Goal: Find specific page/section: Find specific page/section

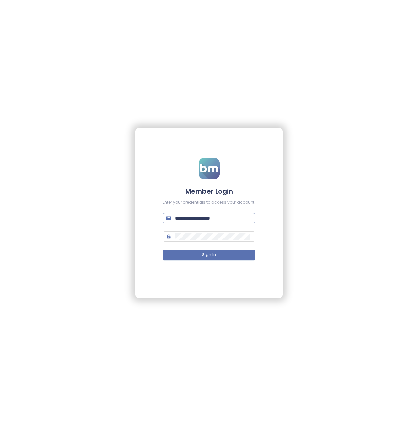
click at [223, 219] on input "**********" at bounding box center [213, 218] width 77 height 7
drag, startPoint x: 233, startPoint y: 218, endPoint x: 169, endPoint y: 219, distance: 63.4
click at [169, 219] on span "**********" at bounding box center [209, 218] width 93 height 10
paste input "*****"
type input "**********"
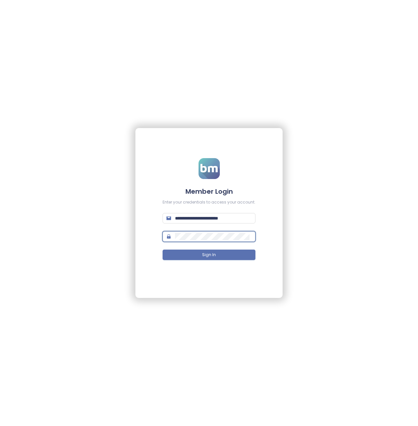
click at [148, 236] on div "**********" at bounding box center [208, 213] width 147 height 170
click at [185, 253] on button "Sign In" at bounding box center [209, 255] width 93 height 10
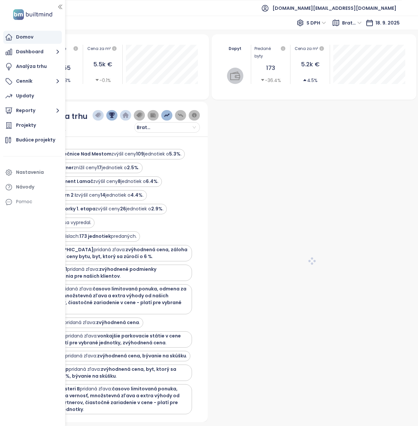
click at [364, 21] on div "Bratislava I-V" at bounding box center [353, 23] width 26 height 10
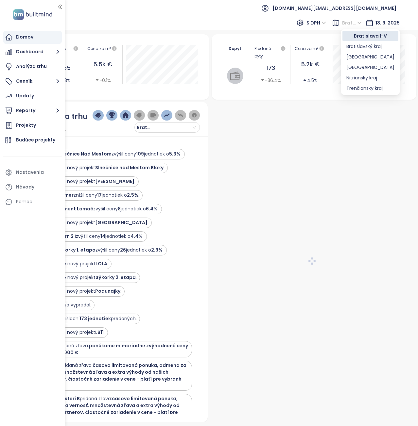
click at [362, 24] on span "Bratislava I-V" at bounding box center [352, 23] width 20 height 10
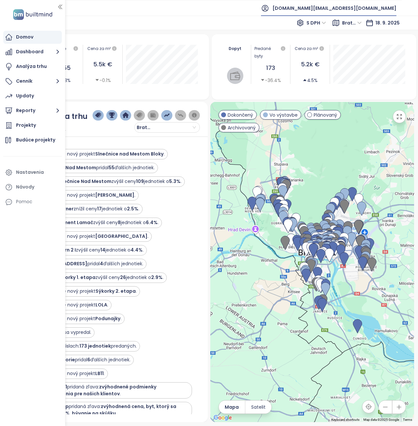
click at [381, 10] on span "[DOMAIN_NAME][EMAIL_ADDRESS][DOMAIN_NAME]" at bounding box center [334, 8] width 124 height 16
click at [347, 25] on span "Odhlásiť sa" at bounding box center [336, 26] width 26 height 7
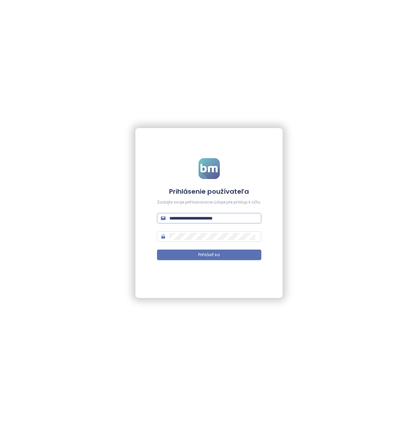
click at [226, 221] on input "**********" at bounding box center [213, 218] width 88 height 7
type input "**********"
click at [217, 255] on span "Prihlásiť sa" at bounding box center [209, 255] width 22 height 6
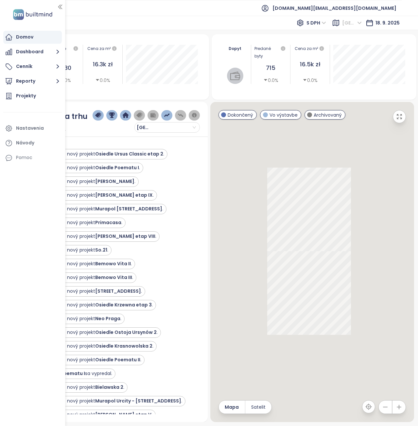
click at [362, 23] on span "[GEOGRAPHIC_DATA]" at bounding box center [352, 23] width 20 height 10
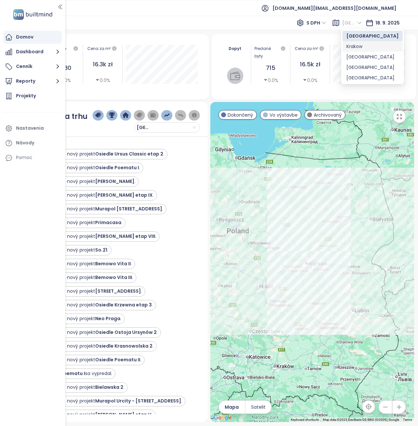
click at [356, 47] on div "Krakow" at bounding box center [372, 46] width 52 height 7
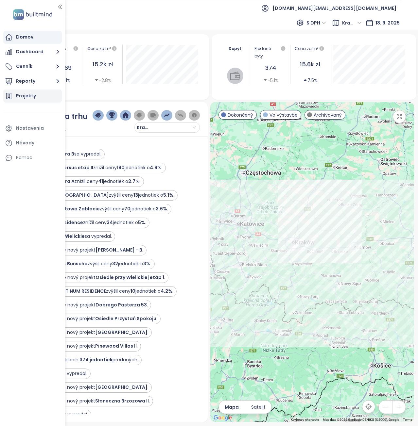
click at [29, 93] on div "Projekty" at bounding box center [26, 96] width 20 height 8
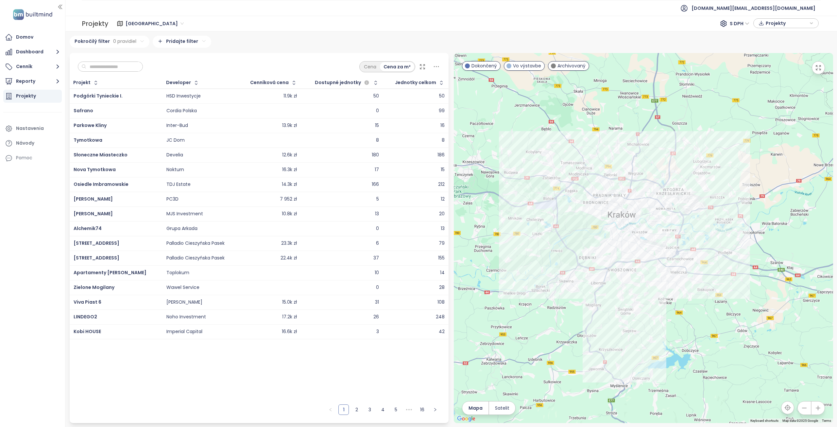
click at [118, 66] on input "text" at bounding box center [112, 67] width 53 height 10
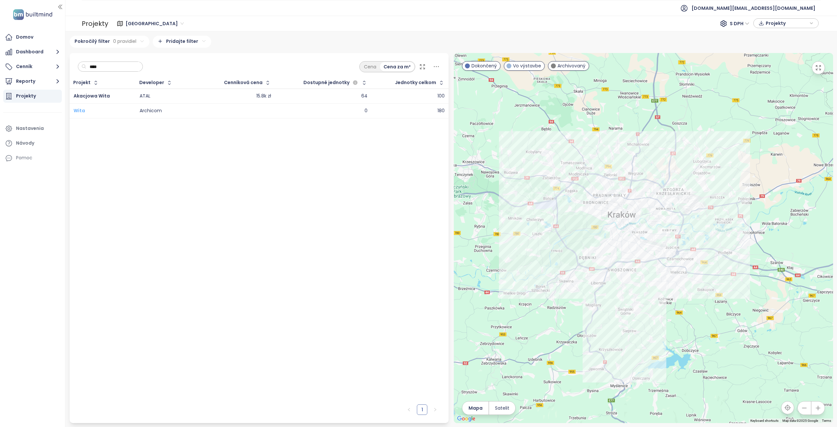
type input "****"
click at [82, 109] on span "Wita" at bounding box center [79, 110] width 11 height 7
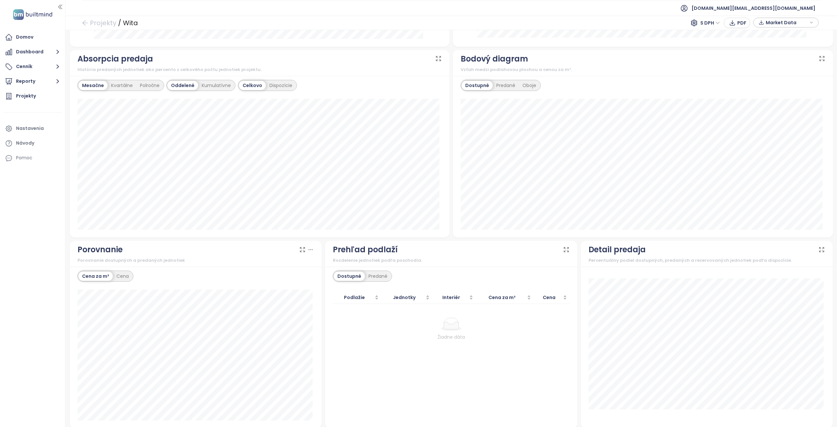
scroll to position [385, 0]
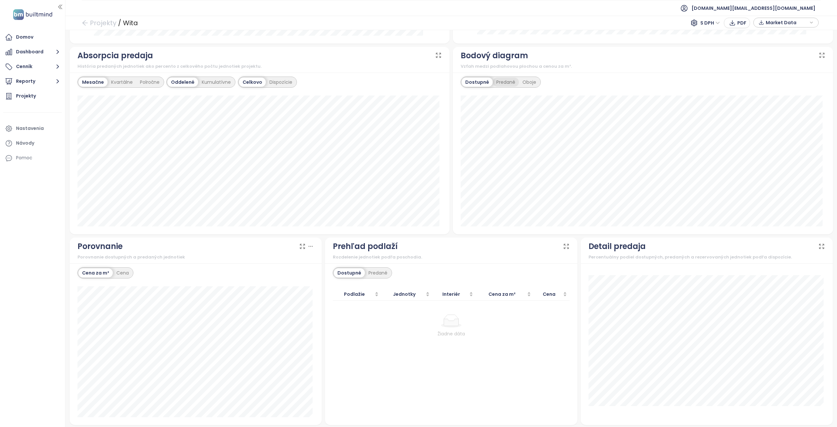
click at [499, 78] on div "Predané" at bounding box center [506, 81] width 26 height 9
click at [527, 82] on div "Oboje" at bounding box center [529, 81] width 21 height 9
click at [468, 80] on div "Dostupné" at bounding box center [476, 81] width 29 height 9
click at [127, 269] on div "Cena" at bounding box center [123, 272] width 20 height 9
click at [101, 269] on div "Cena za m²" at bounding box center [95, 272] width 34 height 9
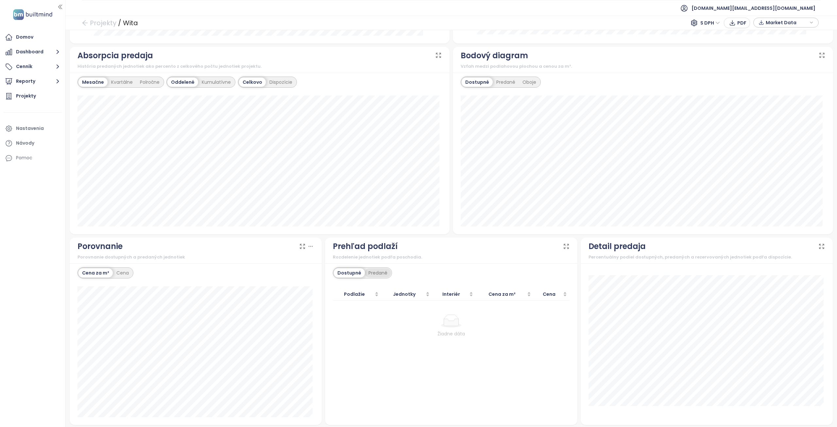
click at [378, 272] on div "Predané" at bounding box center [378, 272] width 26 height 9
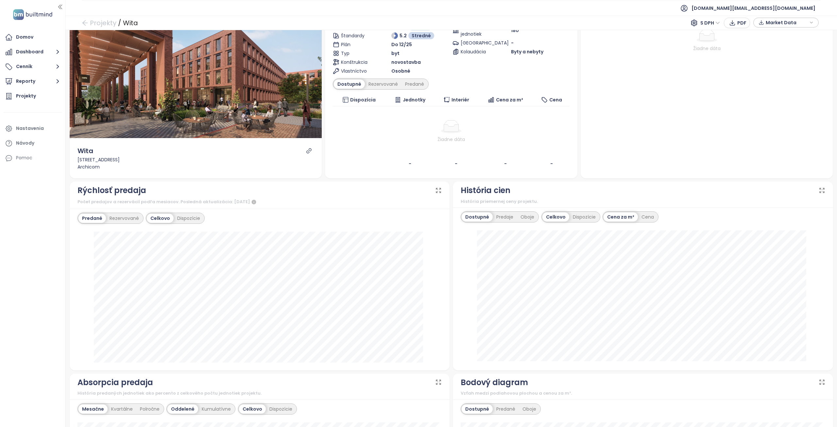
scroll to position [0, 0]
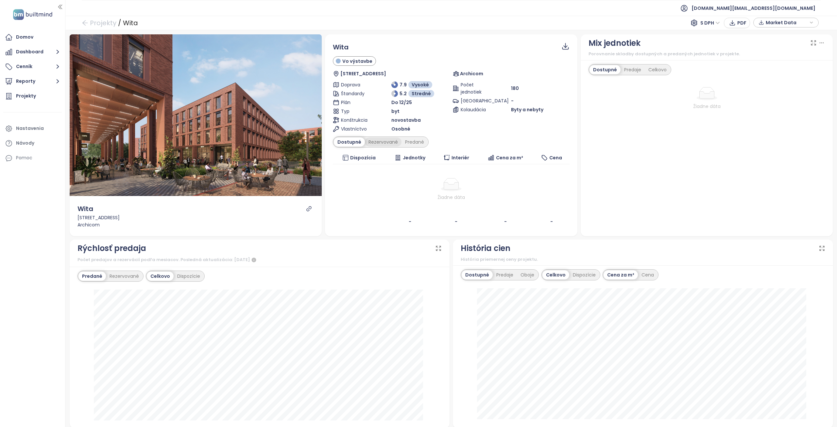
click at [384, 142] on div "Rezervované" at bounding box center [383, 141] width 37 height 9
click at [411, 141] on div "Predané" at bounding box center [415, 141] width 26 height 9
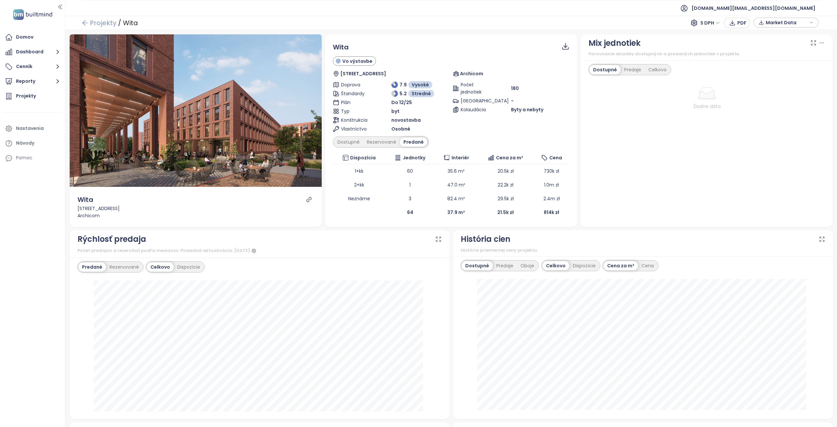
click at [89, 24] on link "Projekty" at bounding box center [99, 23] width 35 height 12
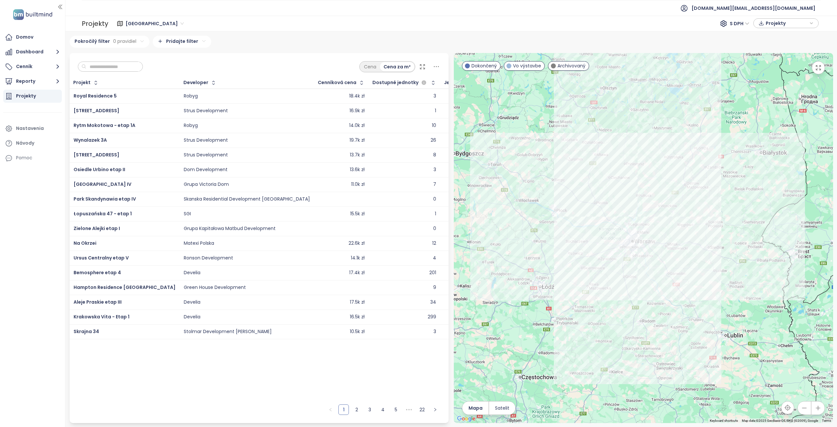
click at [127, 69] on input "text" at bounding box center [112, 67] width 53 height 10
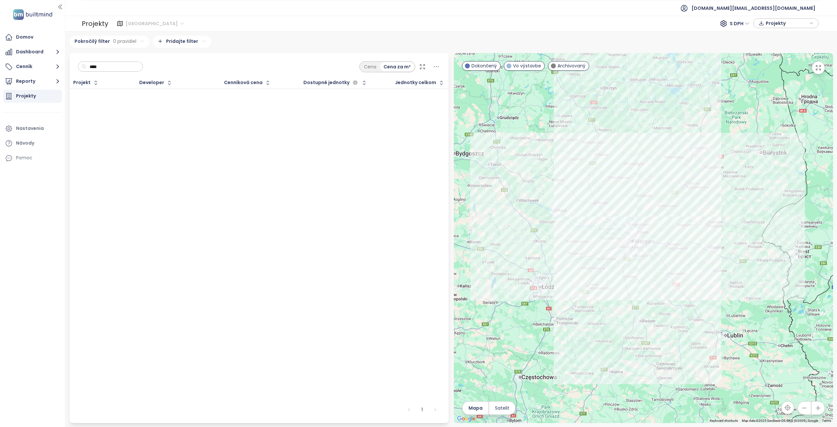
click at [145, 23] on span "[GEOGRAPHIC_DATA]" at bounding box center [155, 24] width 58 height 10
type input "****"
click at [139, 49] on div "Krakow" at bounding box center [154, 46] width 52 height 7
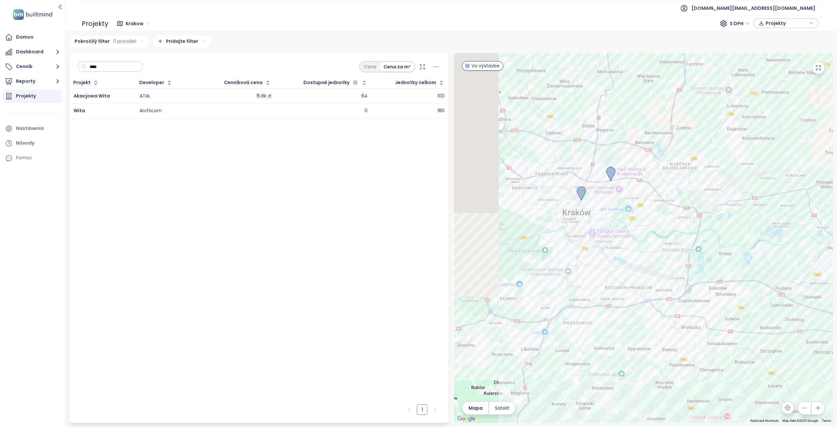
drag, startPoint x: 539, startPoint y: 187, endPoint x: 605, endPoint y: 199, distance: 67.9
click at [605, 199] on div at bounding box center [643, 238] width 379 height 370
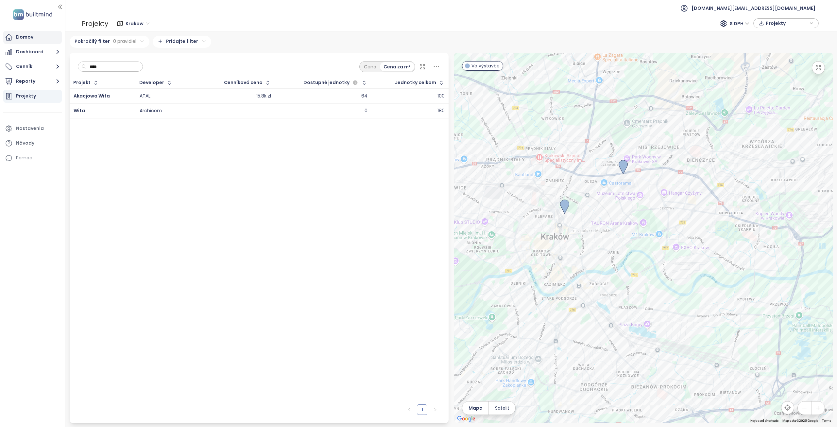
click at [27, 36] on div "Domov" at bounding box center [24, 37] width 17 height 8
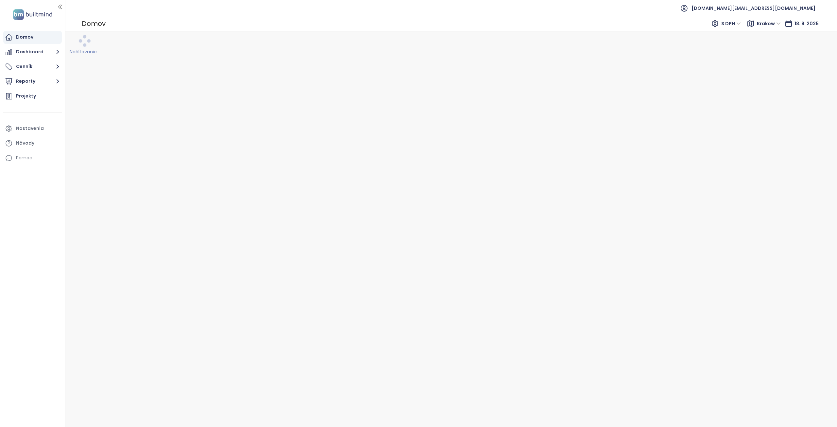
click at [775, 25] on span "Krakow" at bounding box center [769, 24] width 24 height 10
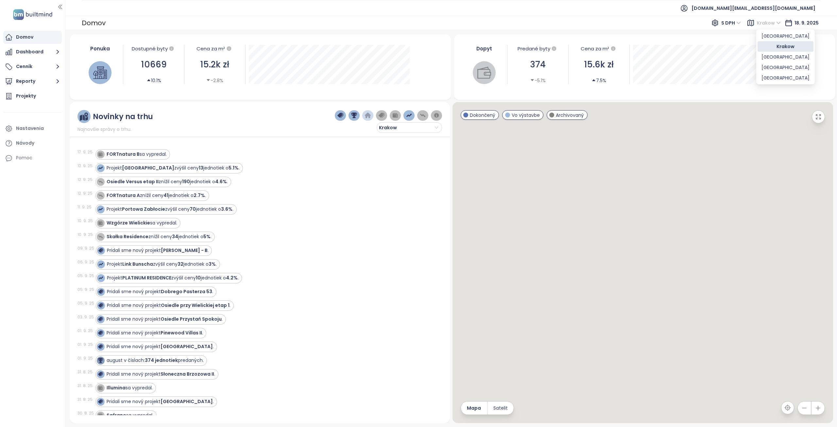
click at [780, 46] on div "Krakow" at bounding box center [786, 46] width 48 height 7
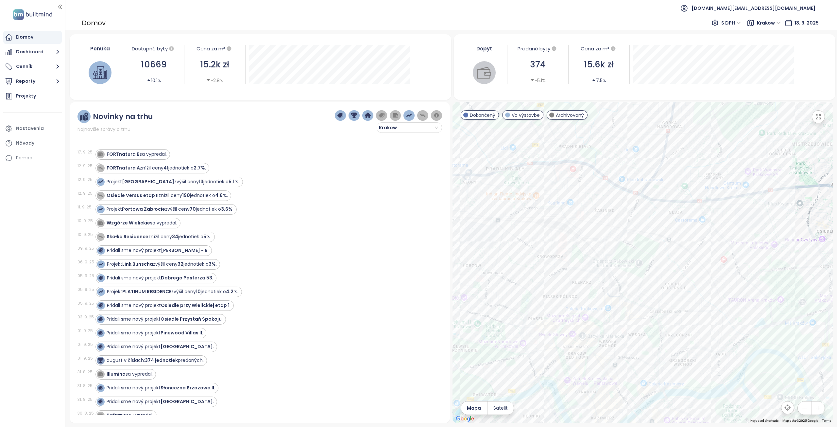
drag, startPoint x: 568, startPoint y: 213, endPoint x: 656, endPoint y: 253, distance: 96.3
click at [656, 253] on div at bounding box center [643, 262] width 381 height 321
drag, startPoint x: 659, startPoint y: 283, endPoint x: 645, endPoint y: 213, distance: 71.2
click at [645, 213] on div at bounding box center [643, 262] width 381 height 321
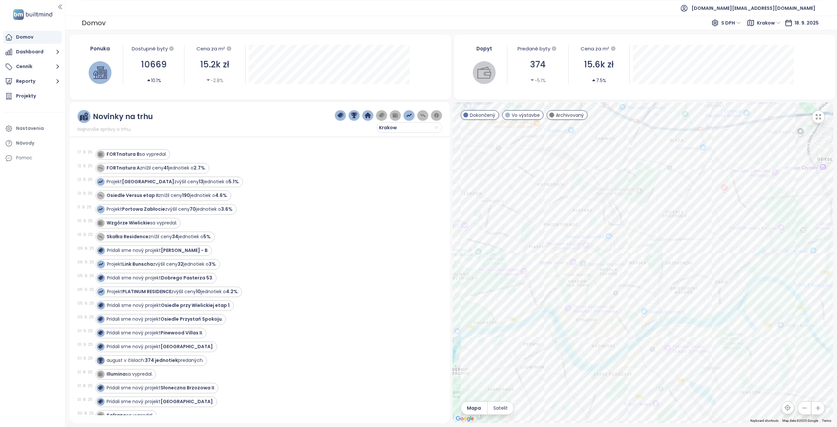
click at [571, 115] on span "Archivovaný" at bounding box center [570, 114] width 28 height 7
click at [567, 115] on span "Archivovaný" at bounding box center [570, 114] width 28 height 7
